Goal: Task Accomplishment & Management: Use online tool/utility

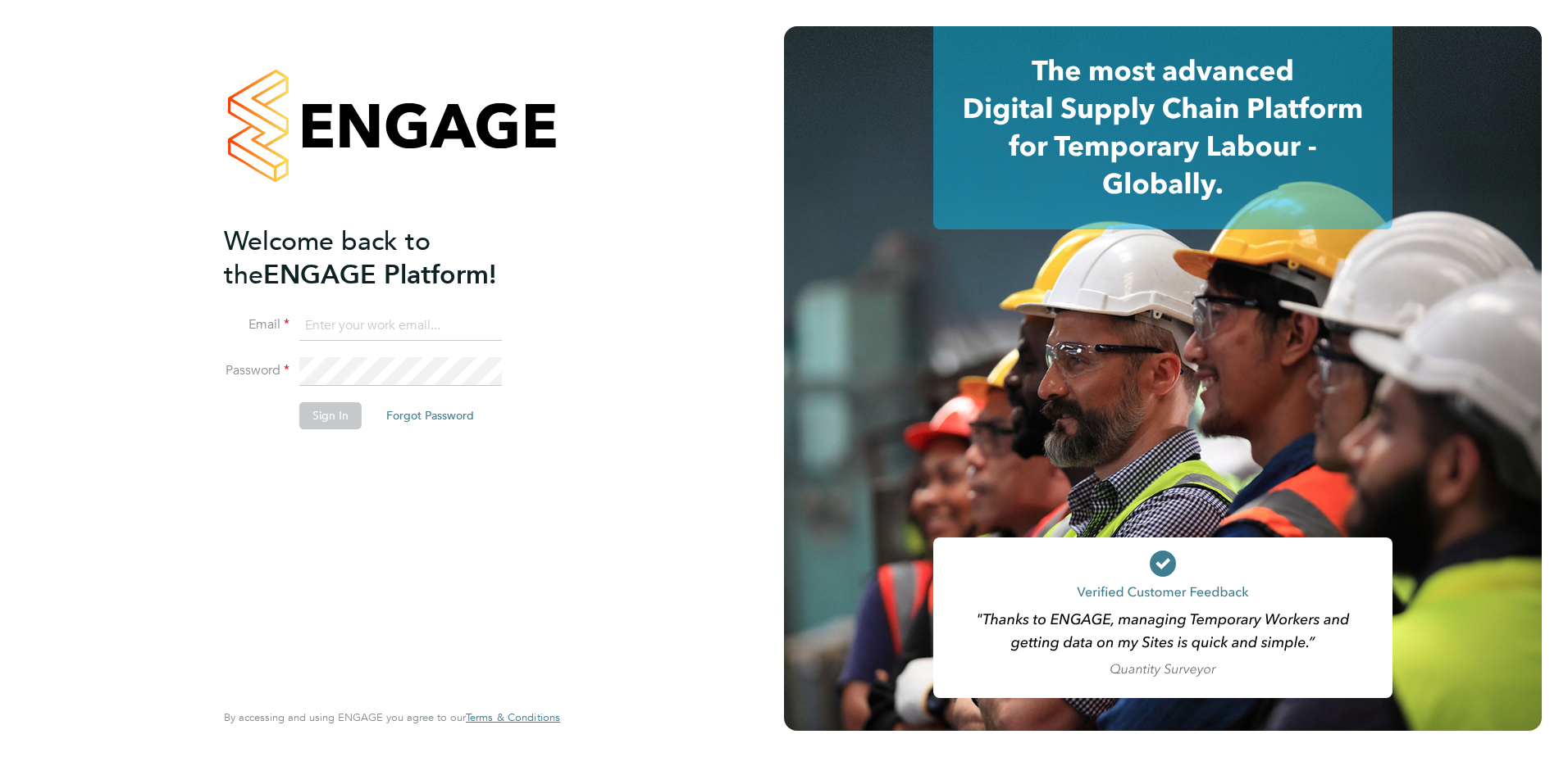
type input "adam.large@vistry.co.uk"
click at [339, 413] on button "Sign In" at bounding box center [330, 416] width 62 height 27
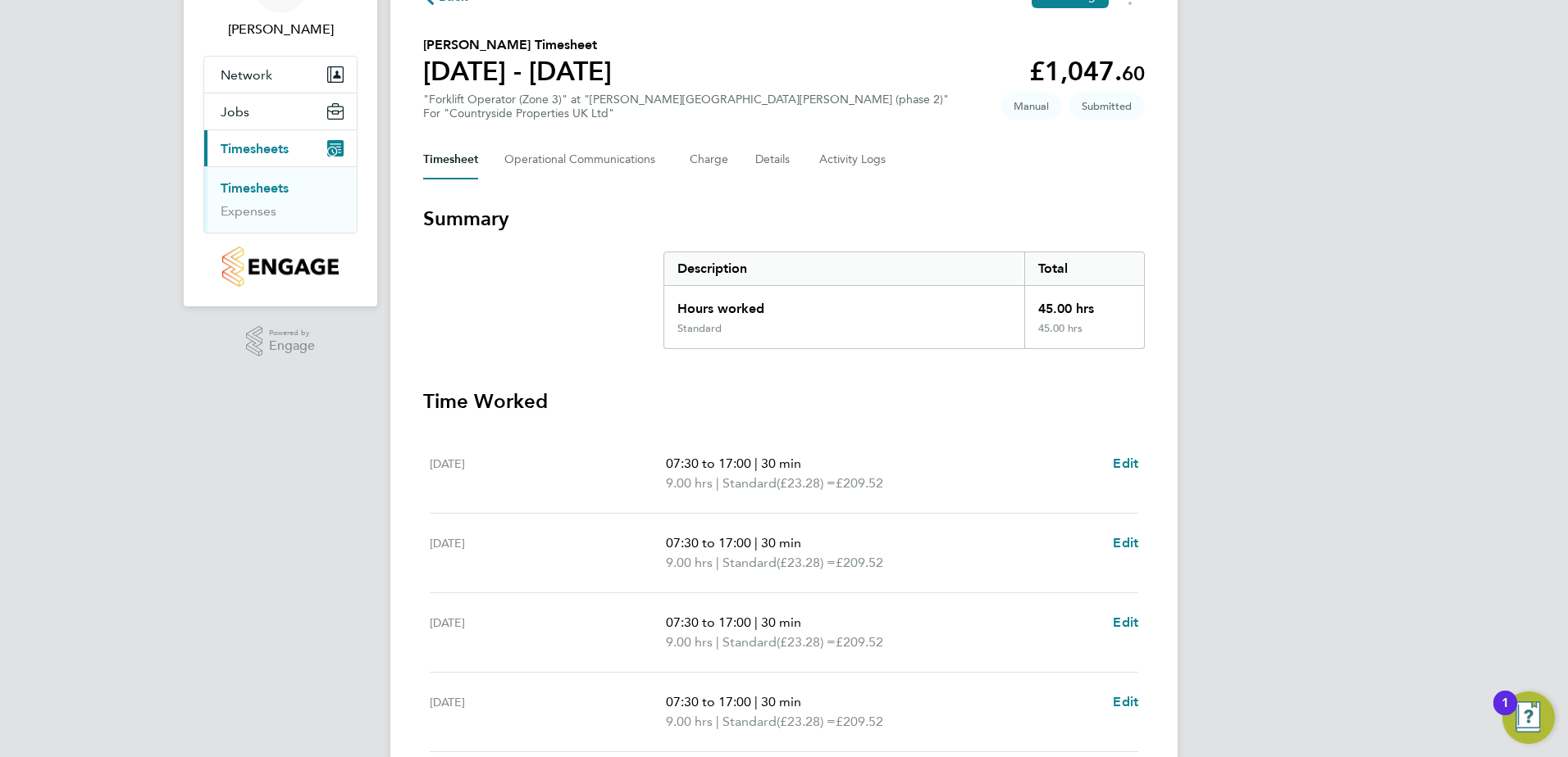
scroll to position [440, 0]
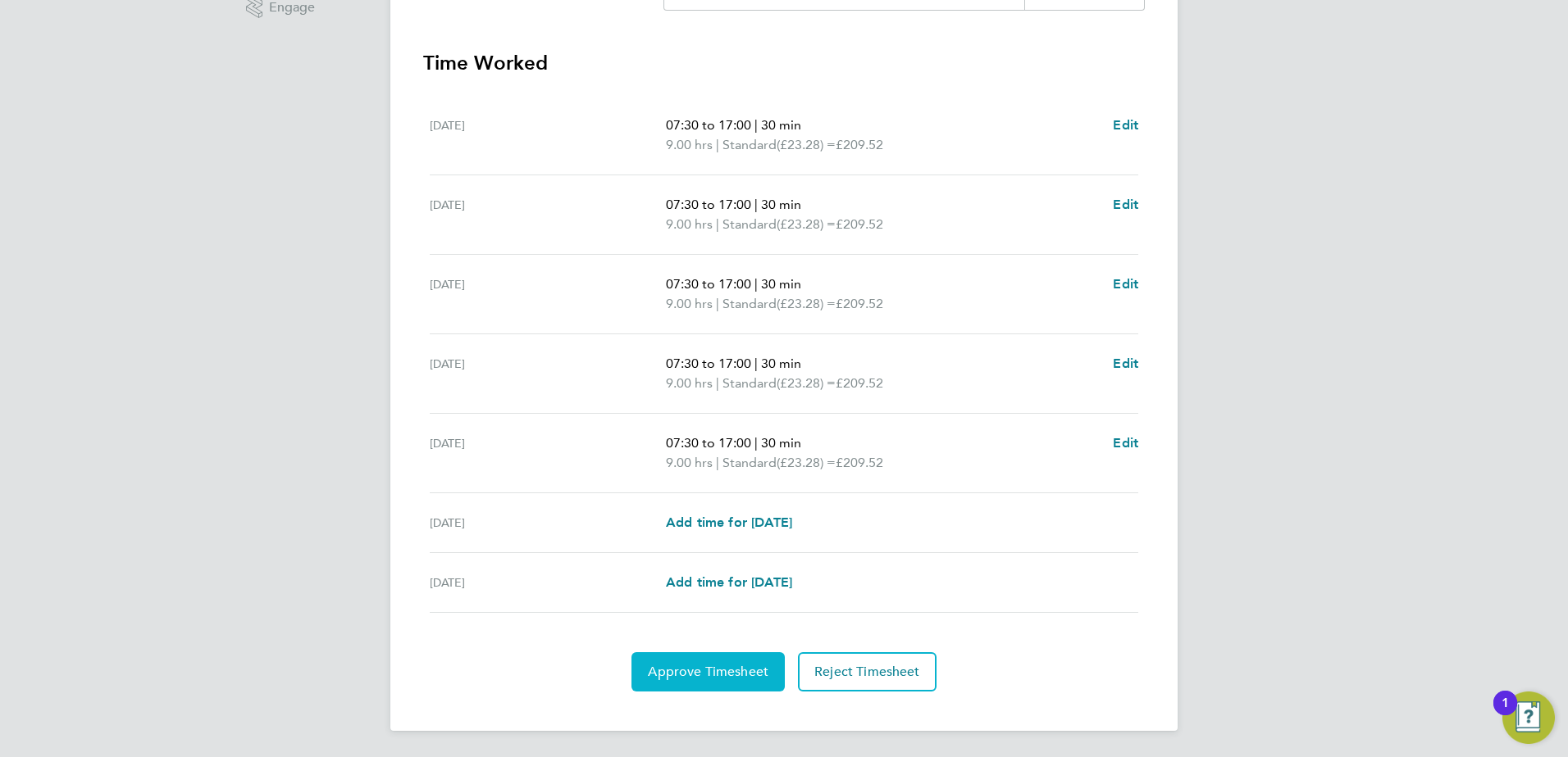
click at [713, 670] on span "Approve Timesheet" at bounding box center [708, 672] width 120 height 17
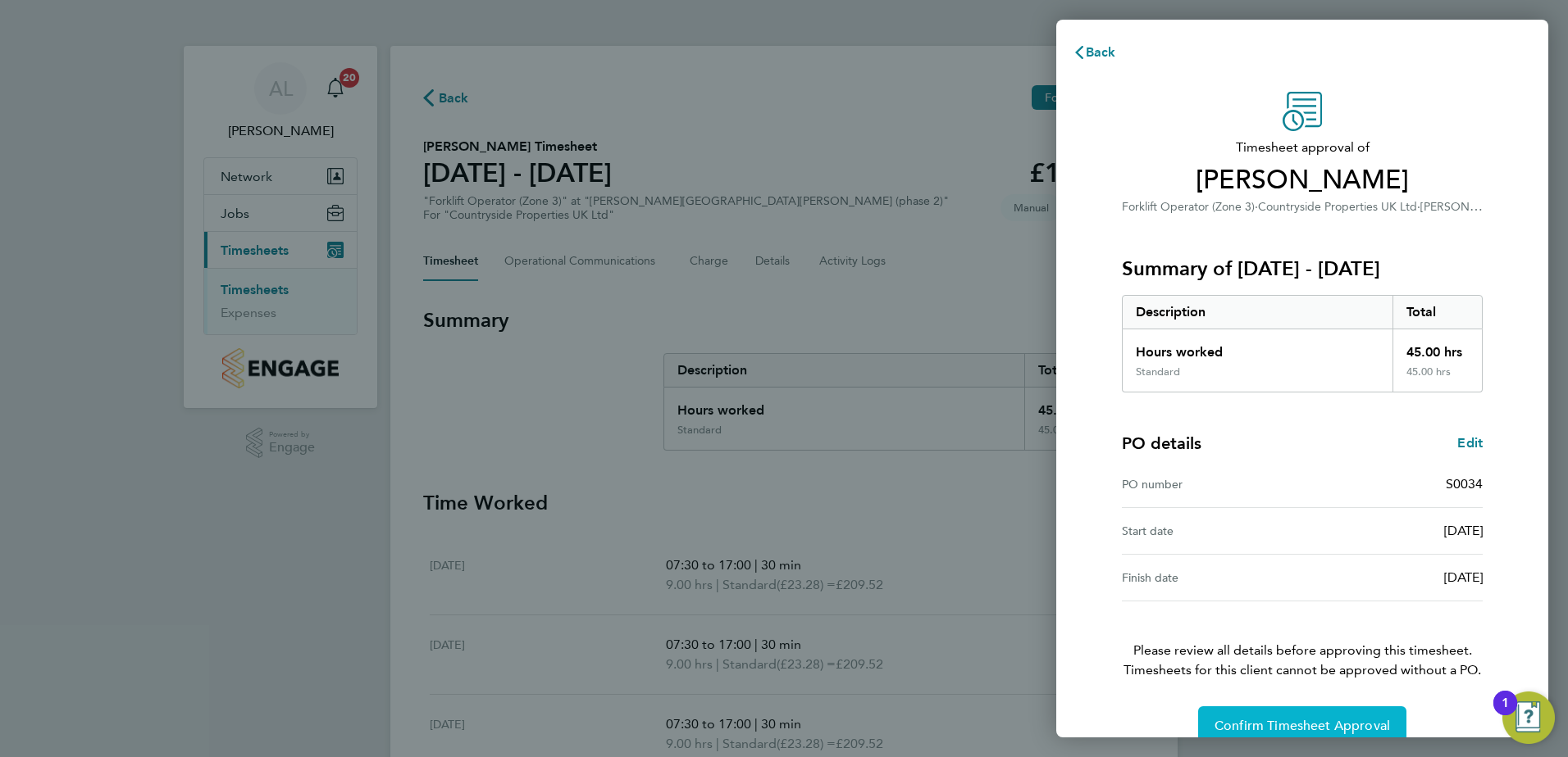
click at [1319, 722] on span "Confirm Timesheet Approval" at bounding box center [1301, 726] width 175 height 17
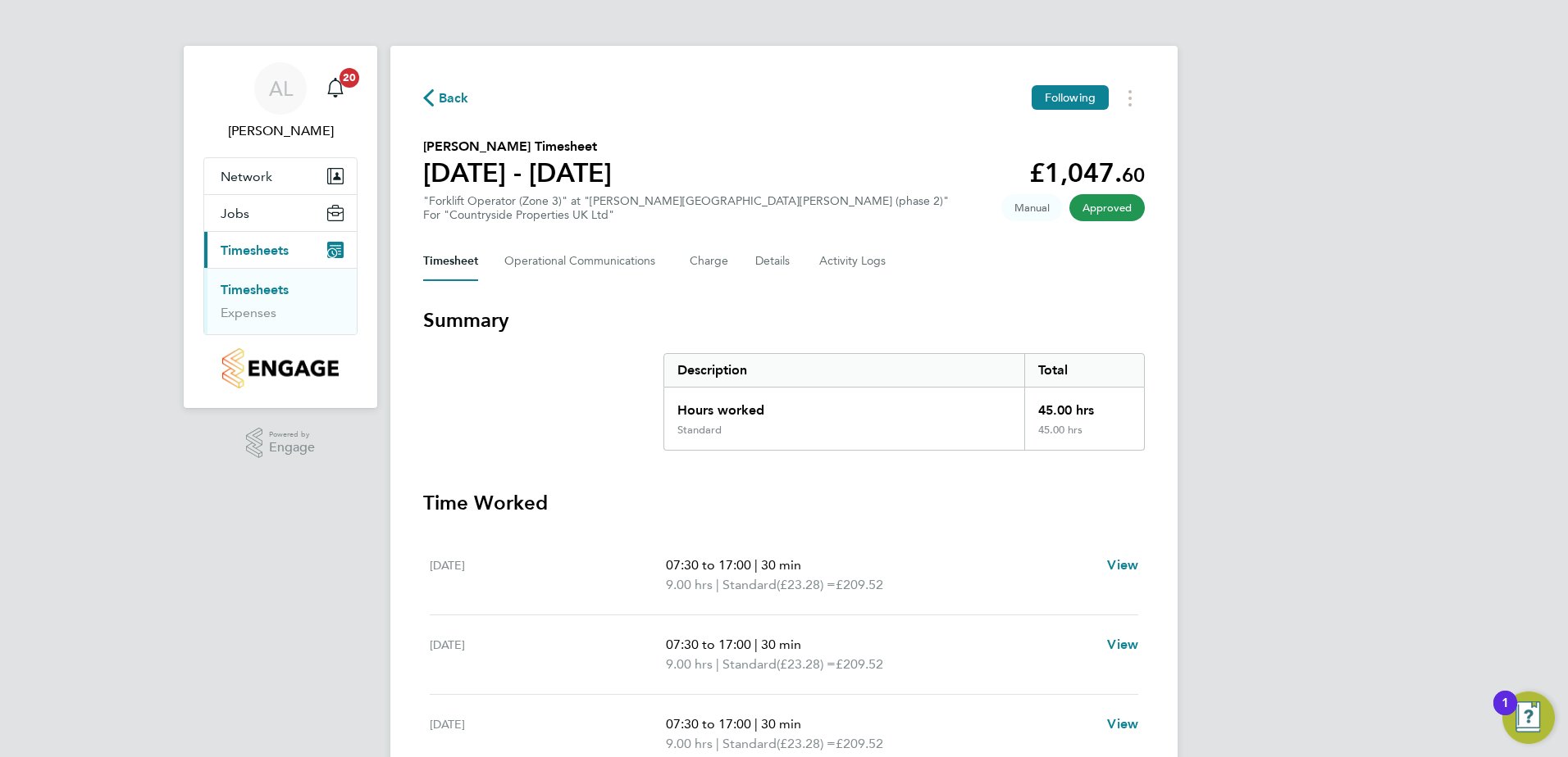
click at [277, 288] on link "Timesheets" at bounding box center [255, 290] width 68 height 16
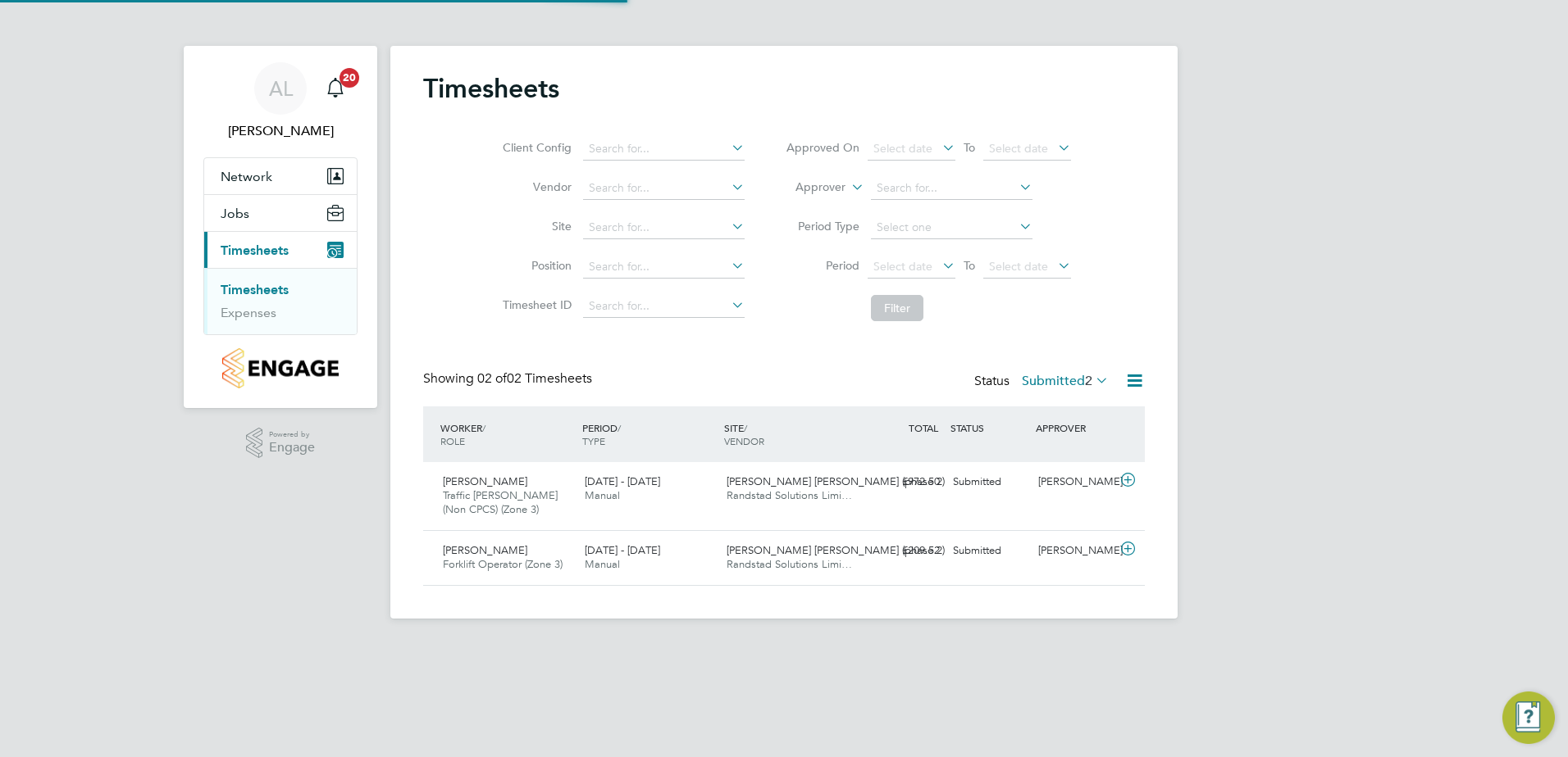
scroll to position [42, 143]
click at [476, 484] on span "[PERSON_NAME]" at bounding box center [485, 481] width 85 height 14
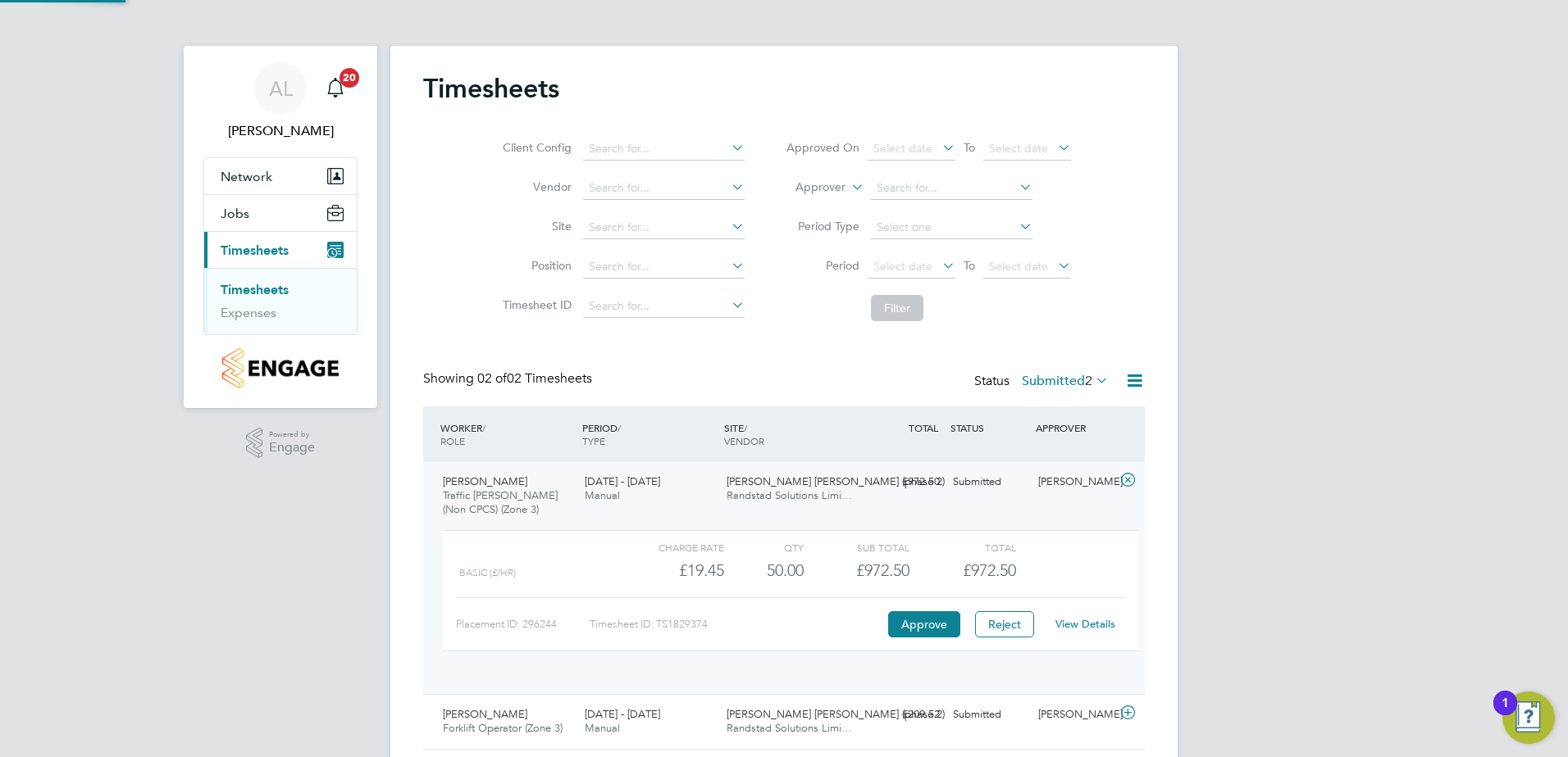
scroll to position [28, 160]
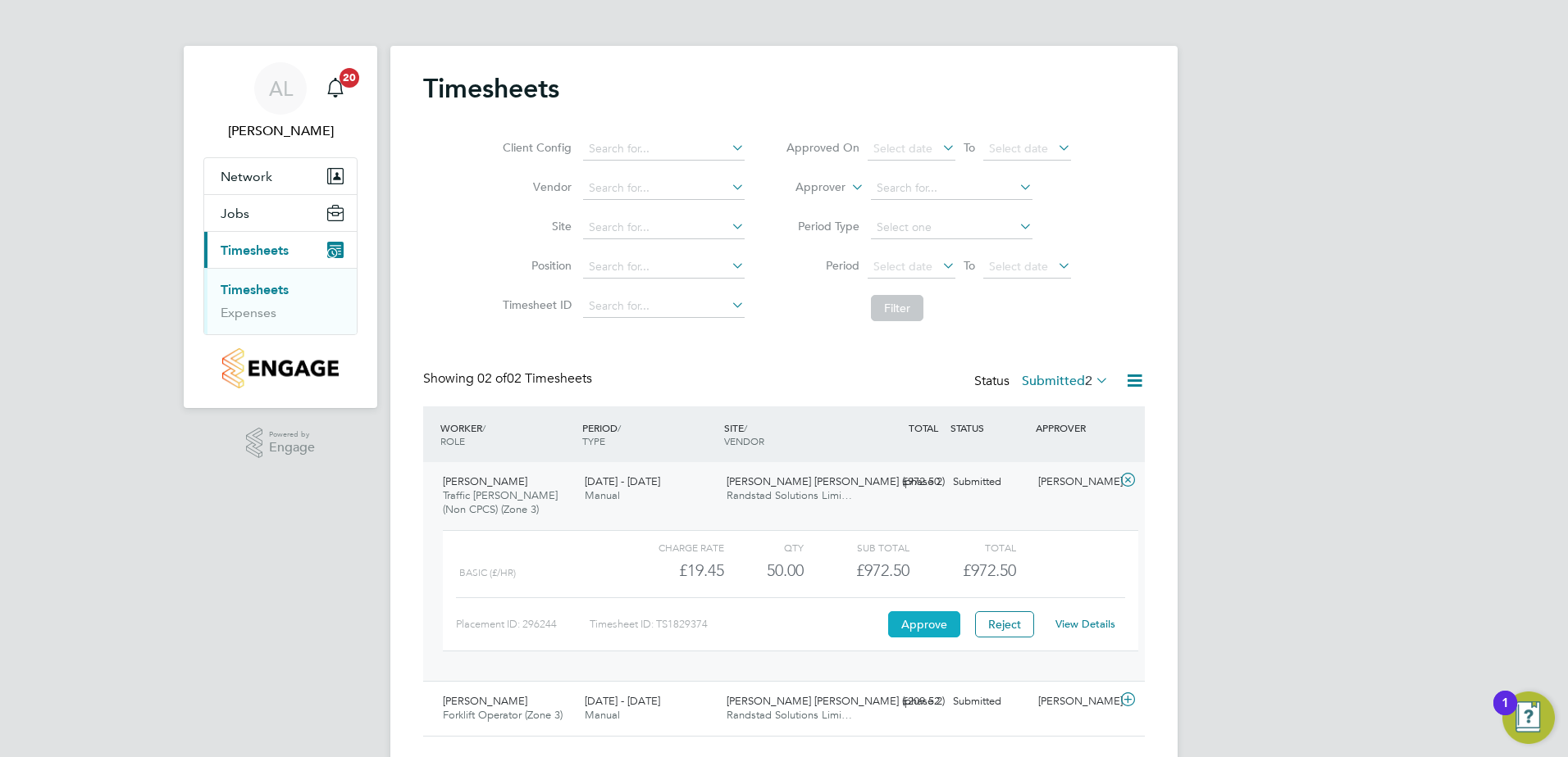
click at [929, 626] on button "Approve" at bounding box center [924, 625] width 72 height 27
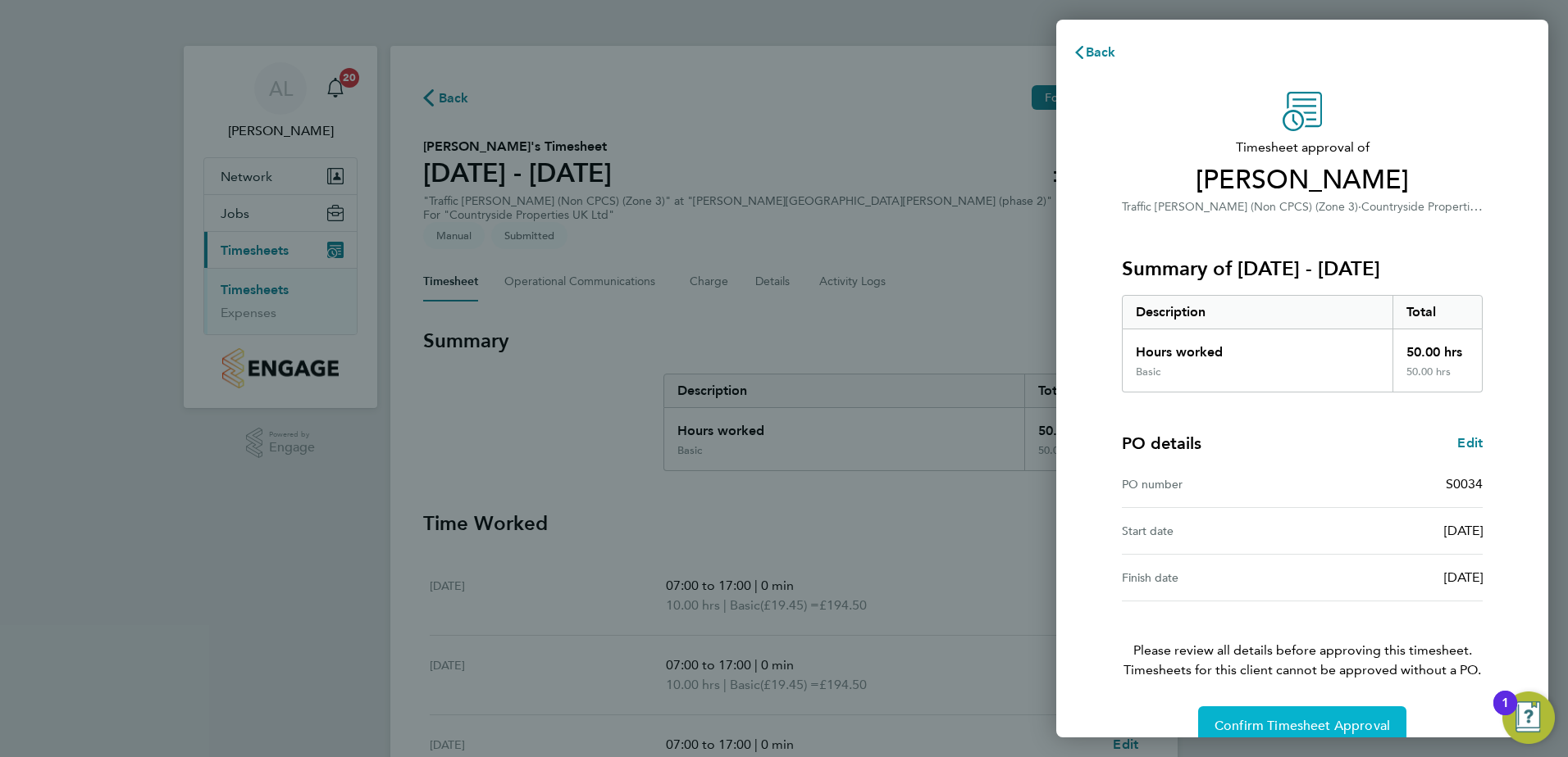
click at [1272, 713] on button "Confirm Timesheet Approval" at bounding box center [1301, 725] width 208 height 39
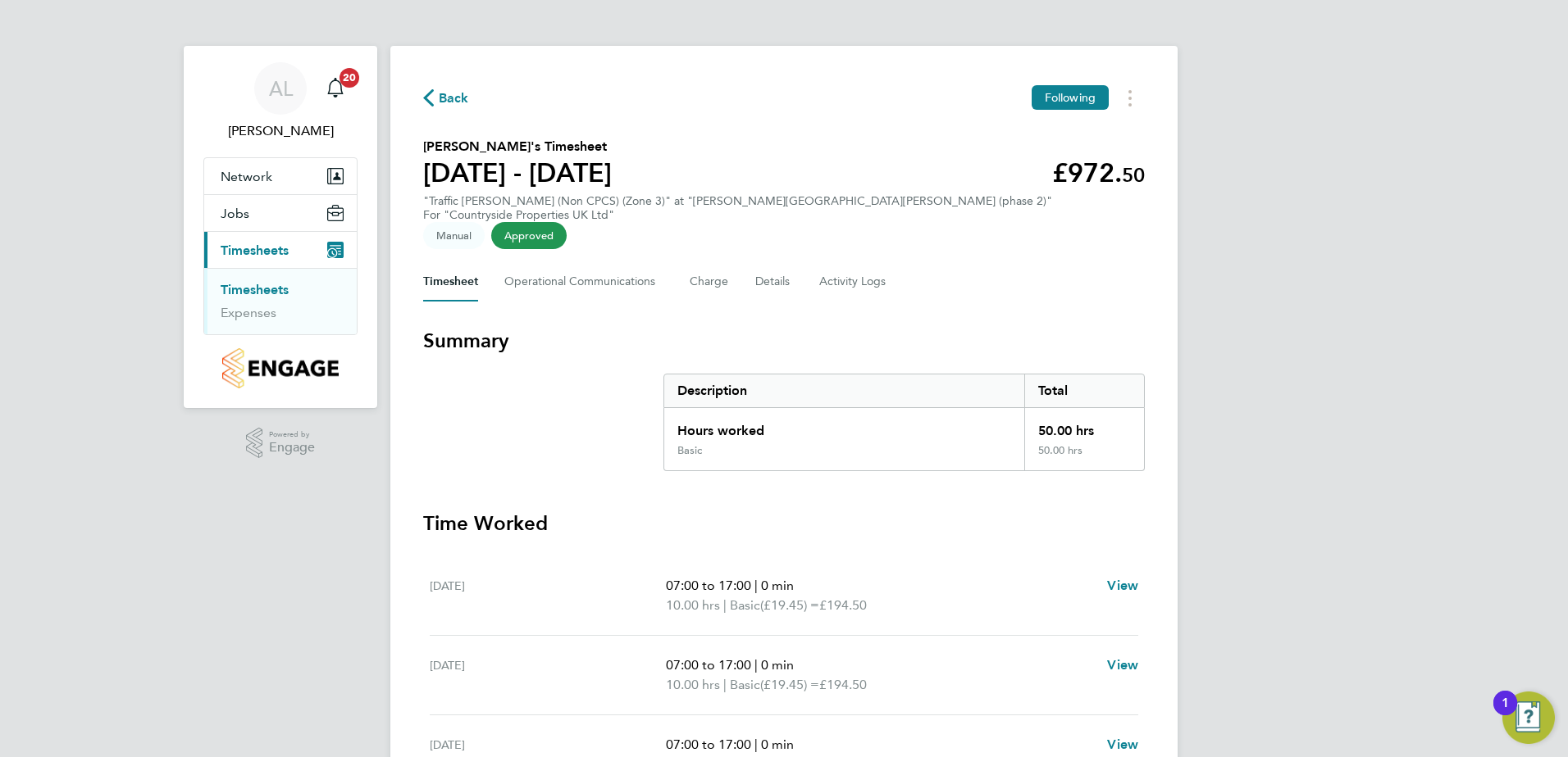
click at [277, 288] on link "Timesheets" at bounding box center [255, 290] width 68 height 16
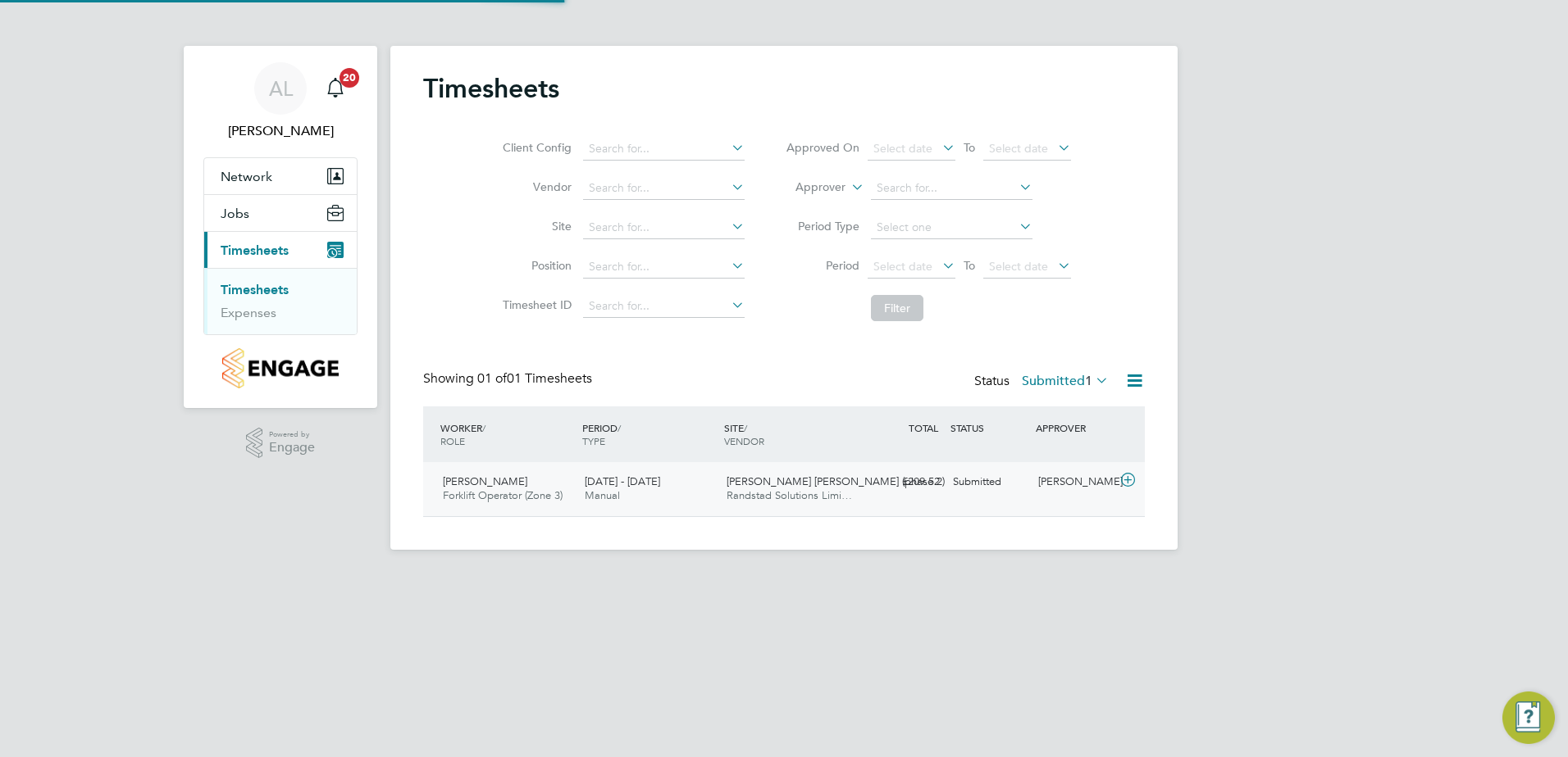
scroll to position [42, 143]
click at [492, 484] on span "[PERSON_NAME]" at bounding box center [485, 481] width 85 height 14
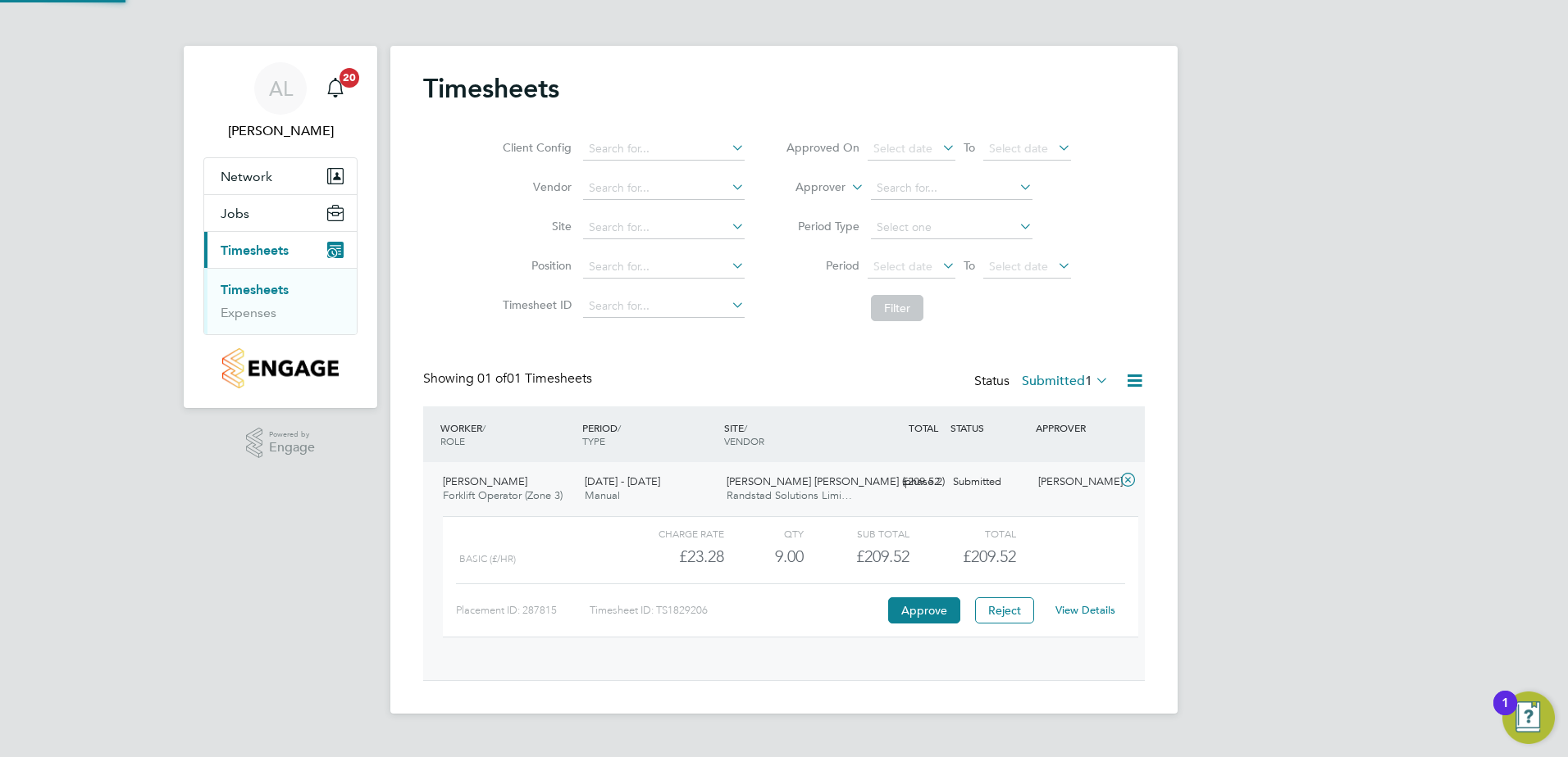
scroll to position [28, 160]
click at [929, 604] on button "Approve" at bounding box center [924, 611] width 72 height 27
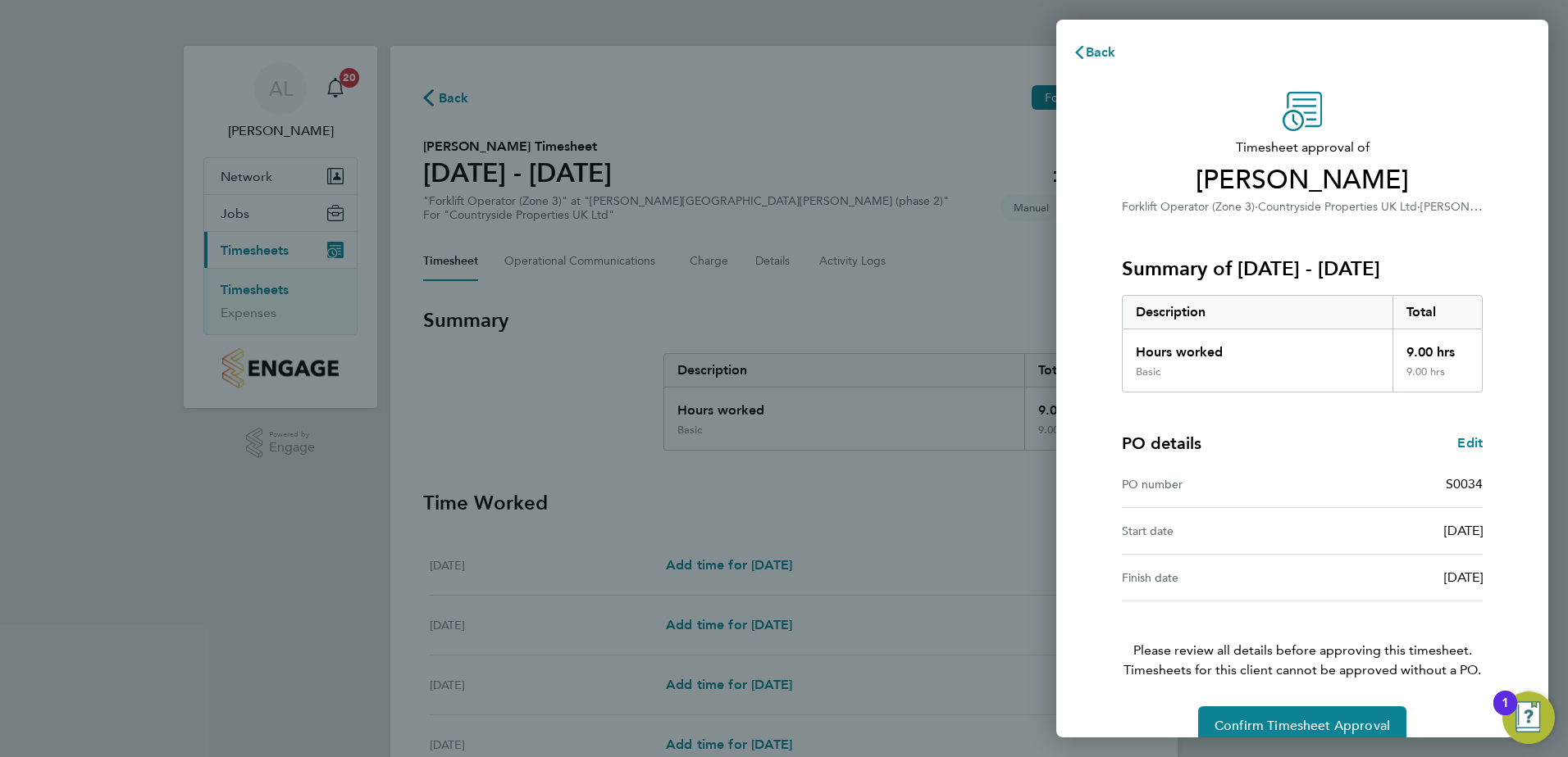
scroll to position [28, 0]
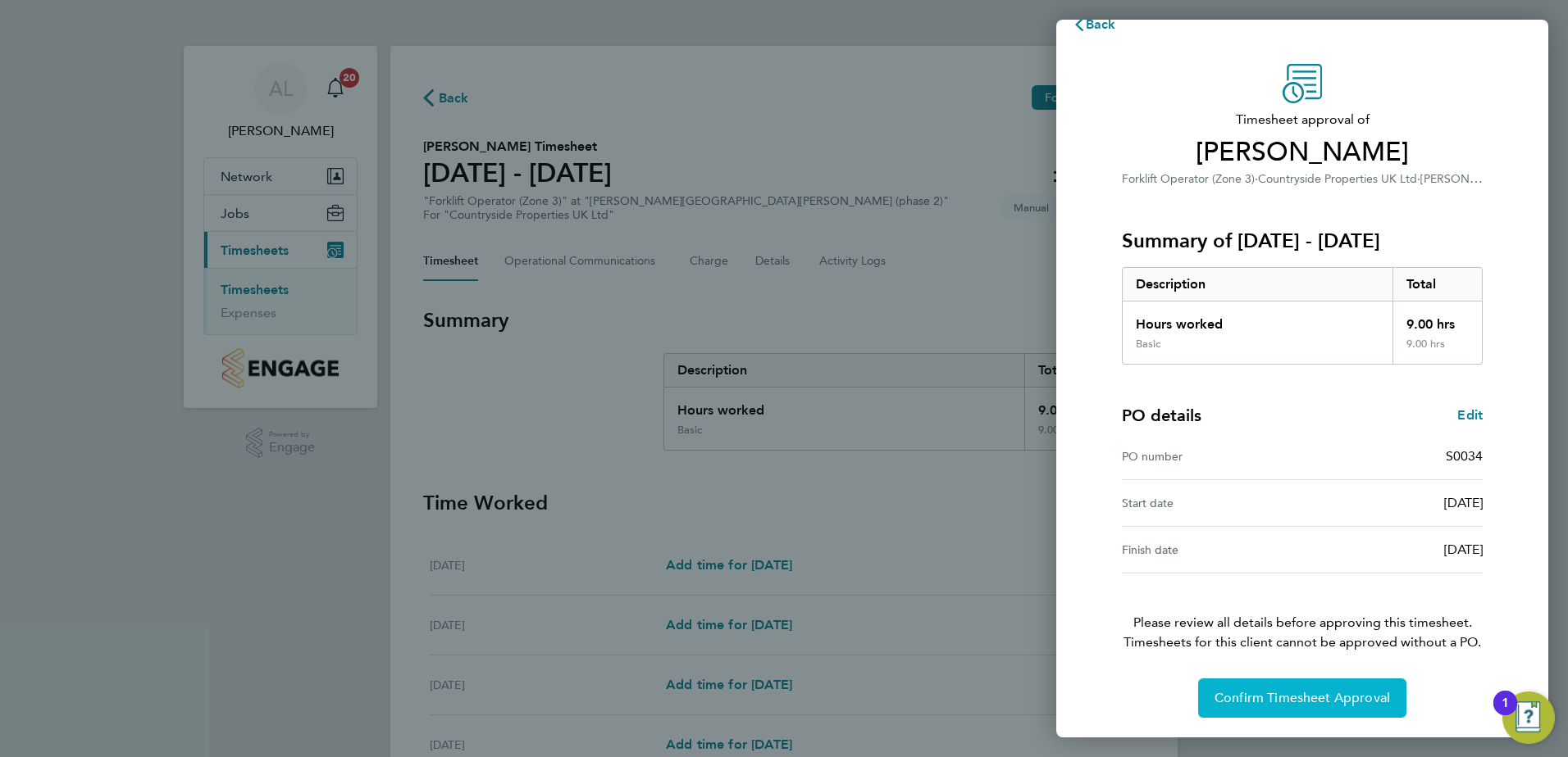
click at [1290, 697] on span "Confirm Timesheet Approval" at bounding box center [1301, 698] width 175 height 17
